Goal: Find specific page/section: Find specific page/section

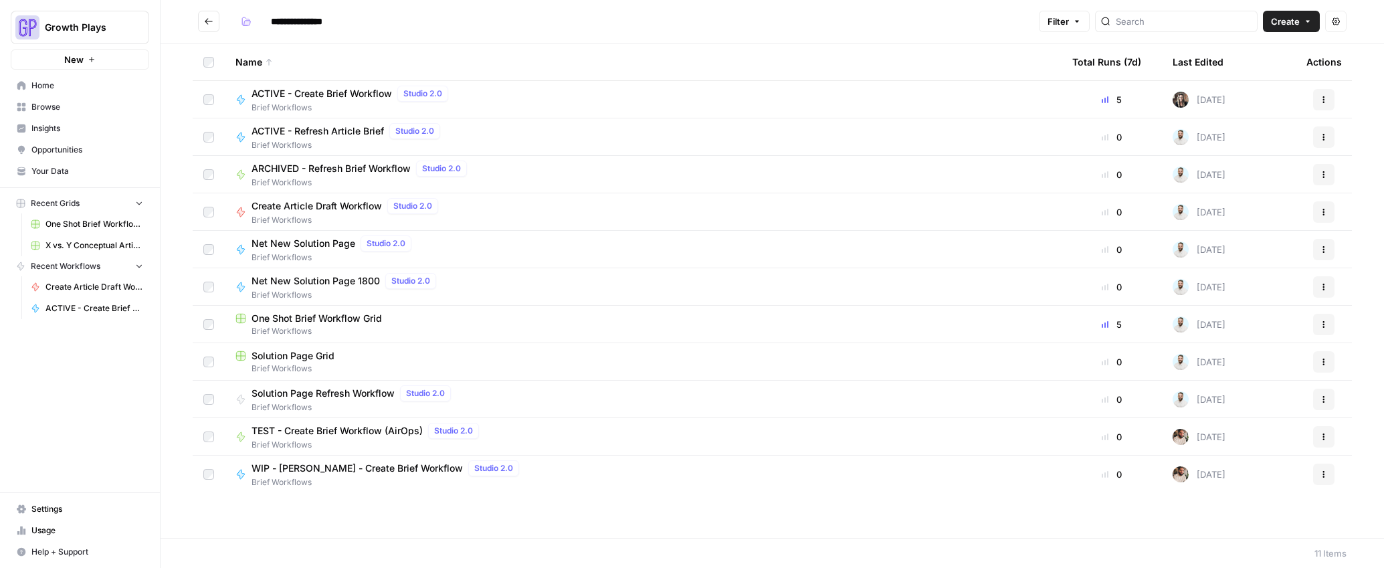
click at [66, 170] on span "Your Data" at bounding box center [87, 171] width 112 height 12
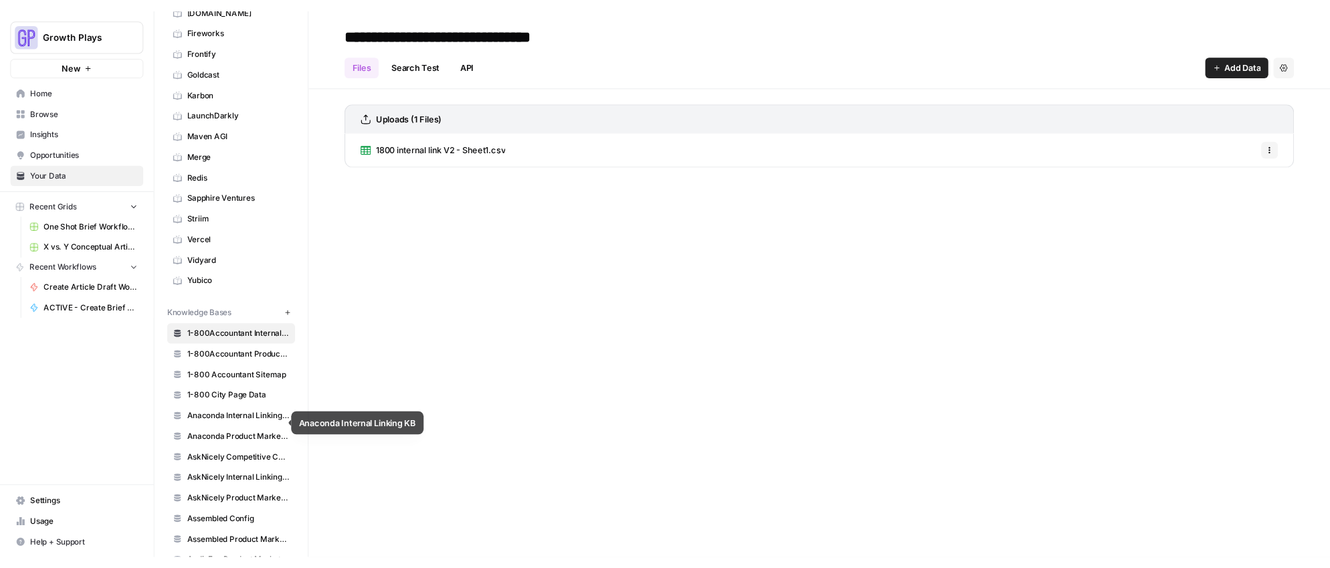
scroll to position [273, 0]
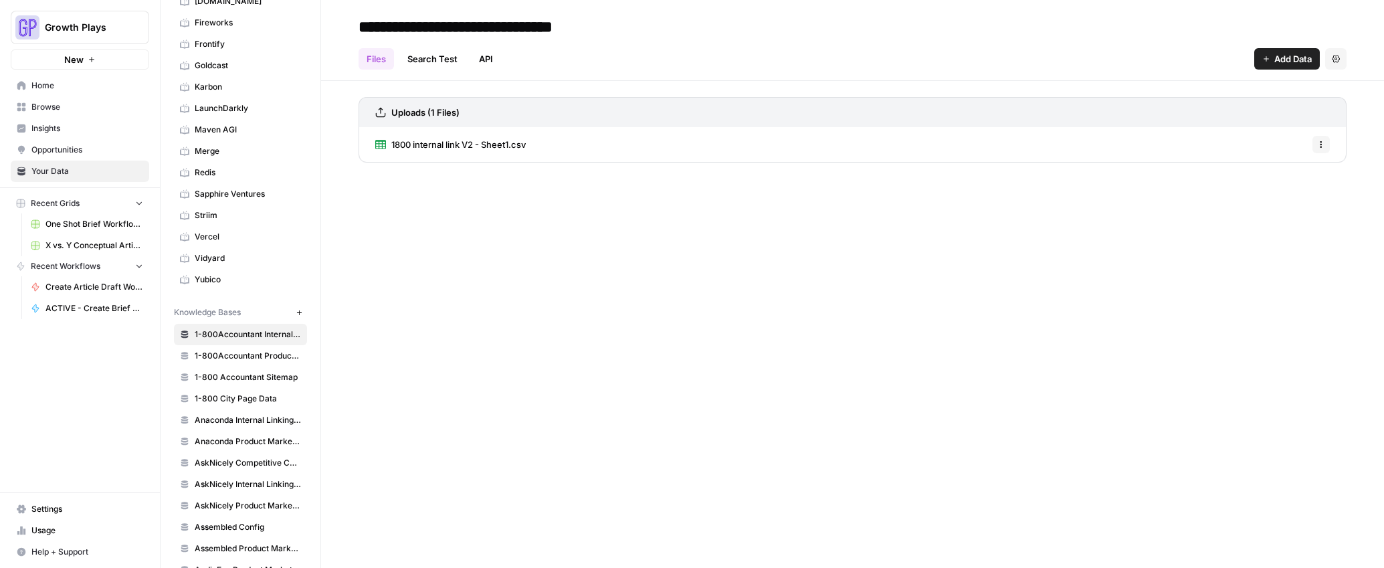
click at [219, 461] on span "AskNicely Competitive Content Database" at bounding box center [248, 463] width 106 height 12
